Goal: Check status: Check status

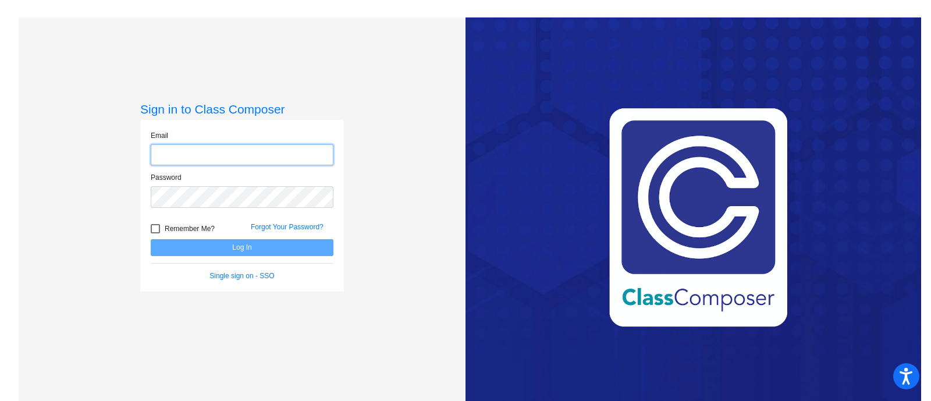
type input "[EMAIL_ADDRESS][DOMAIN_NAME]"
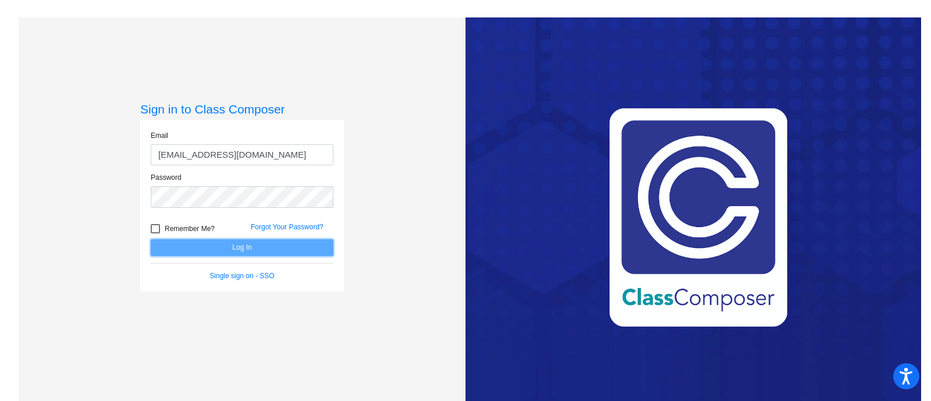
click at [218, 246] on button "Log In" at bounding box center [242, 247] width 183 height 17
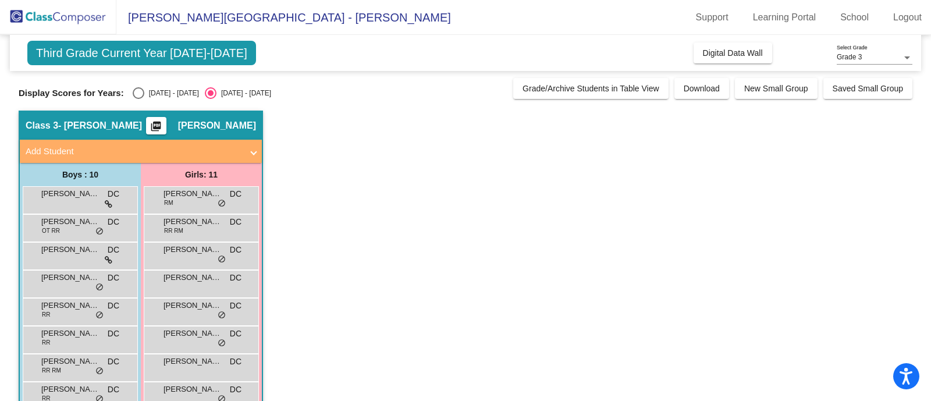
click at [127, 51] on span "Third Grade Current Year [DATE]-[DATE]" at bounding box center [141, 53] width 229 height 24
click at [197, 53] on span "Third Grade Current Year [DATE]-[DATE]" at bounding box center [141, 53] width 229 height 24
click at [137, 92] on div "Select an option" at bounding box center [139, 93] width 12 height 12
click at [138, 99] on input "[DATE] - [DATE]" at bounding box center [138, 99] width 1 height 1
radio input "true"
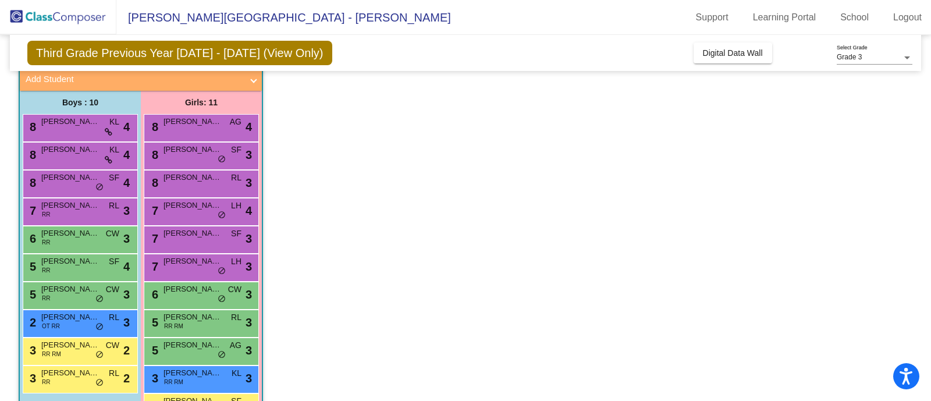
scroll to position [111, 0]
